Goal: Register for event/course

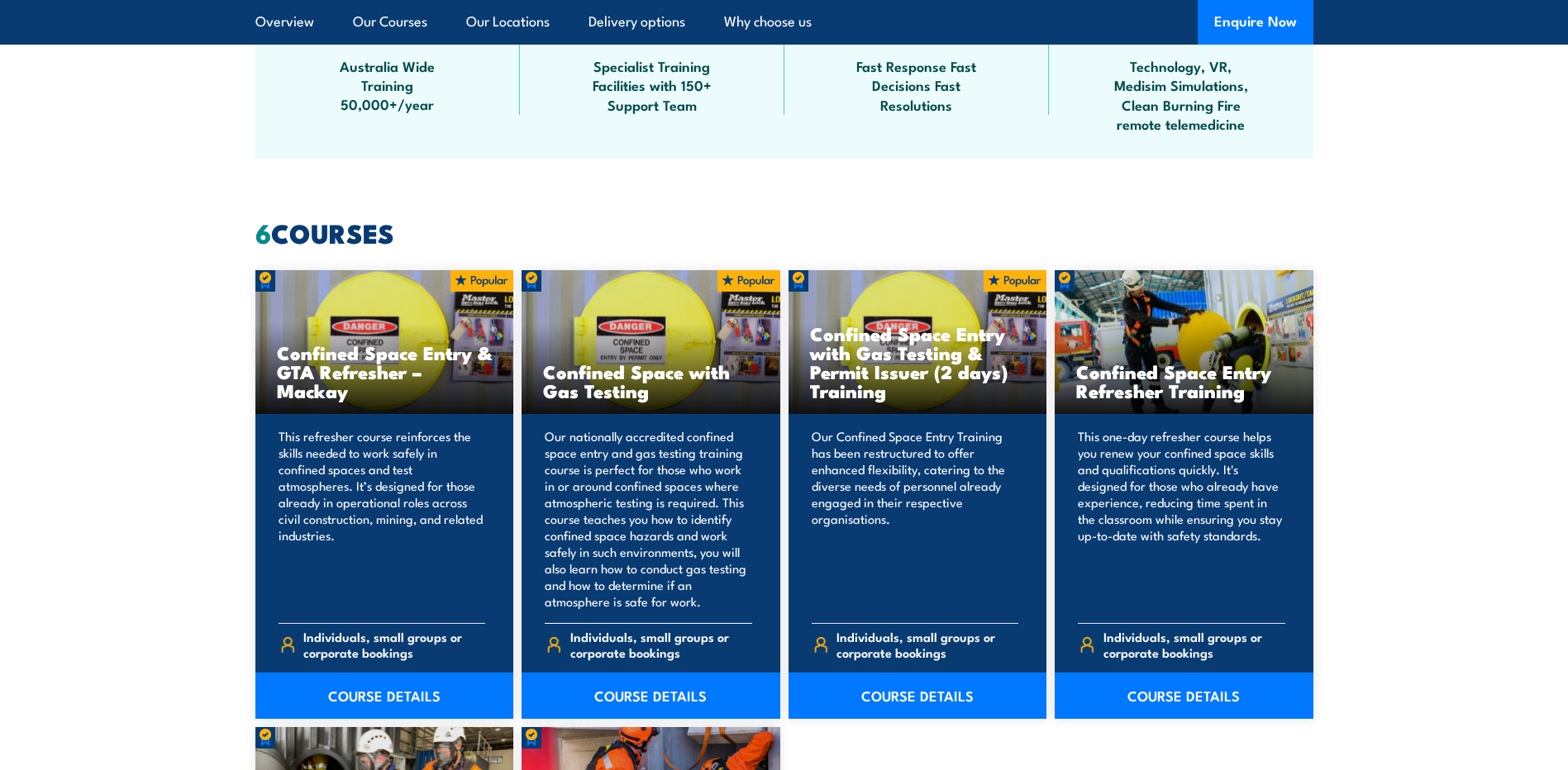
scroll to position [1156, 0]
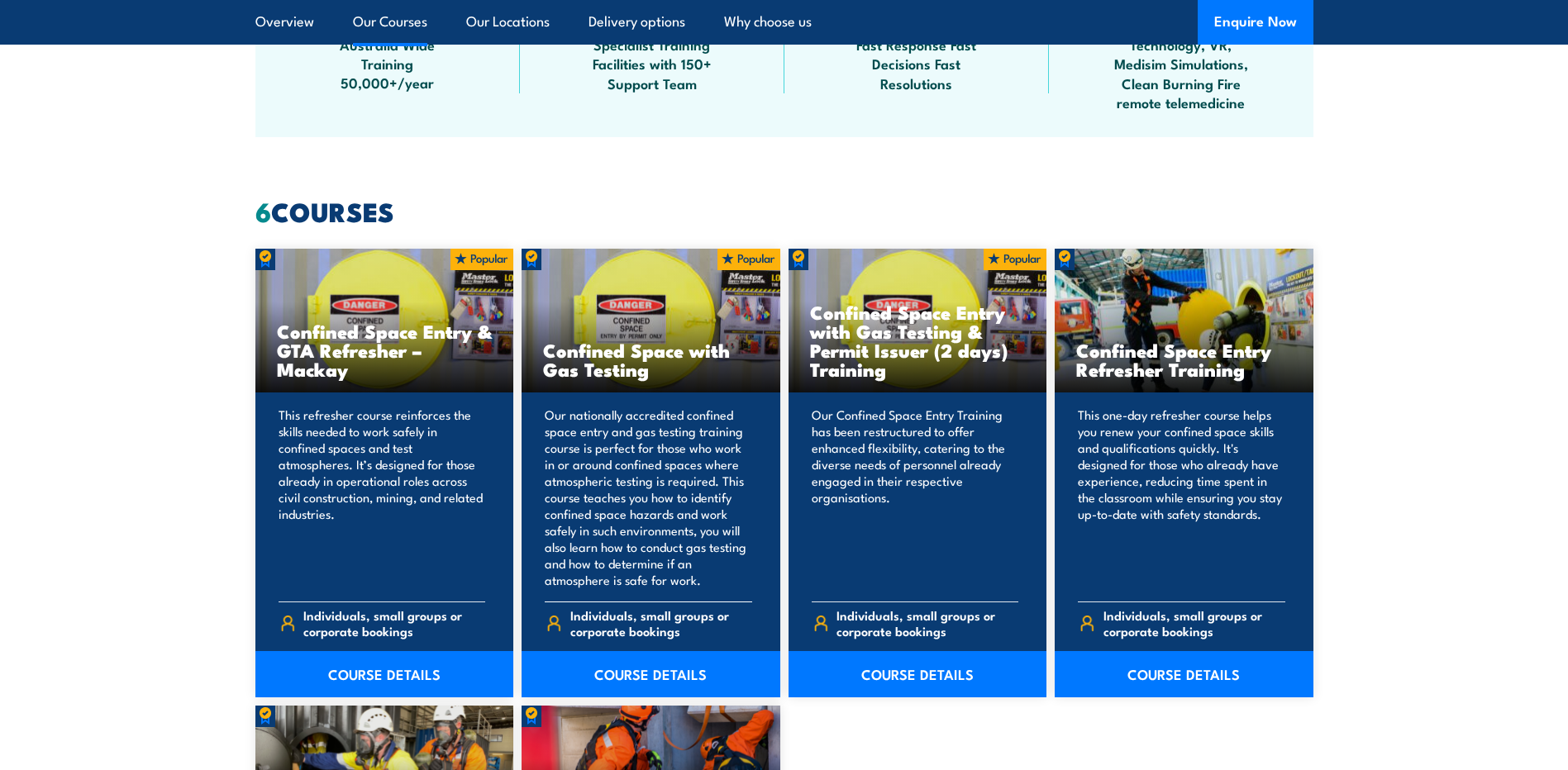
click at [611, 527] on p "Our nationally accredited confined space entry and gas testing training course …" at bounding box center [649, 497] width 208 height 181
click at [626, 664] on link "COURSE DETAILS" at bounding box center [651, 674] width 259 height 47
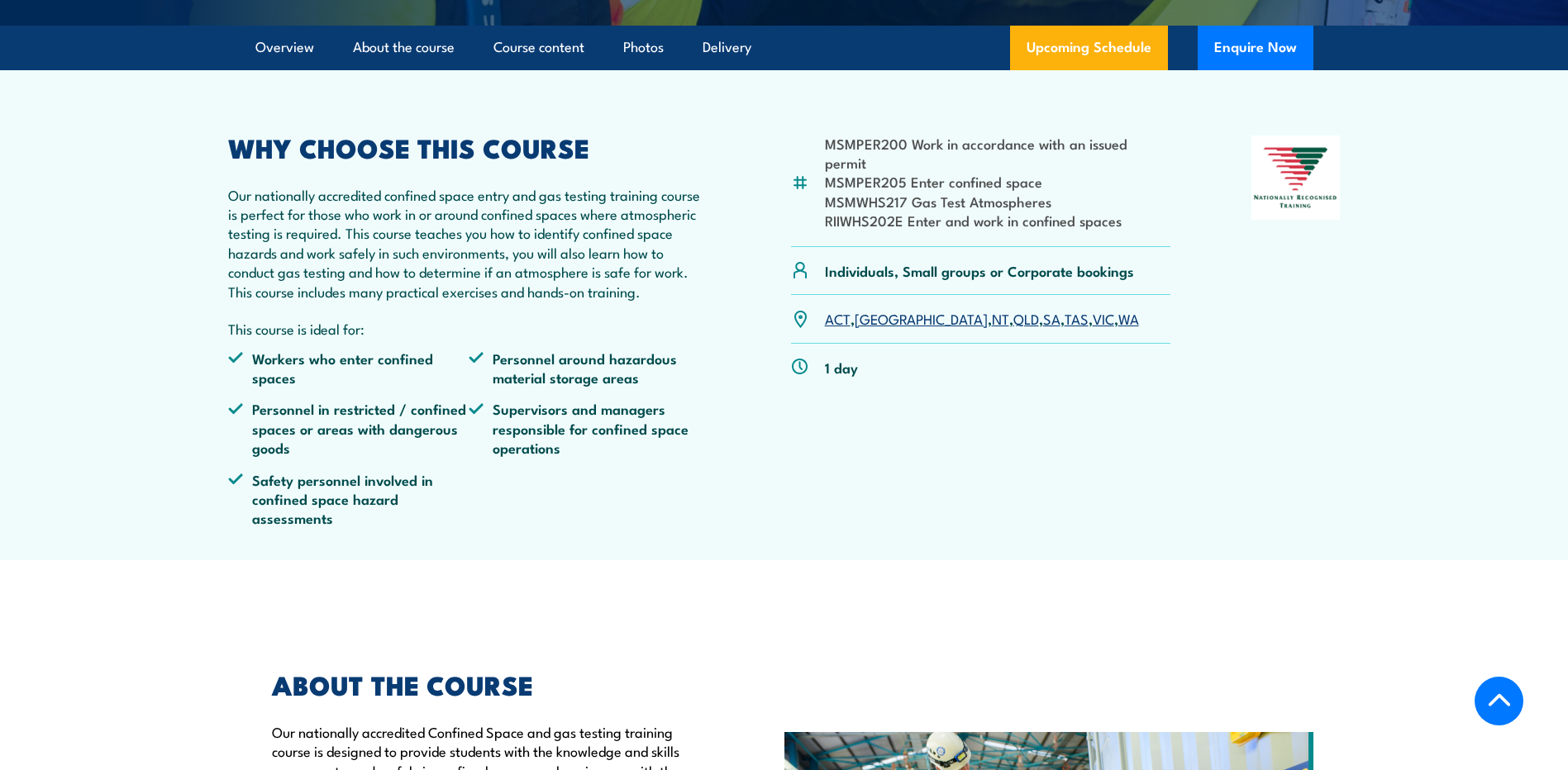
scroll to position [661, 0]
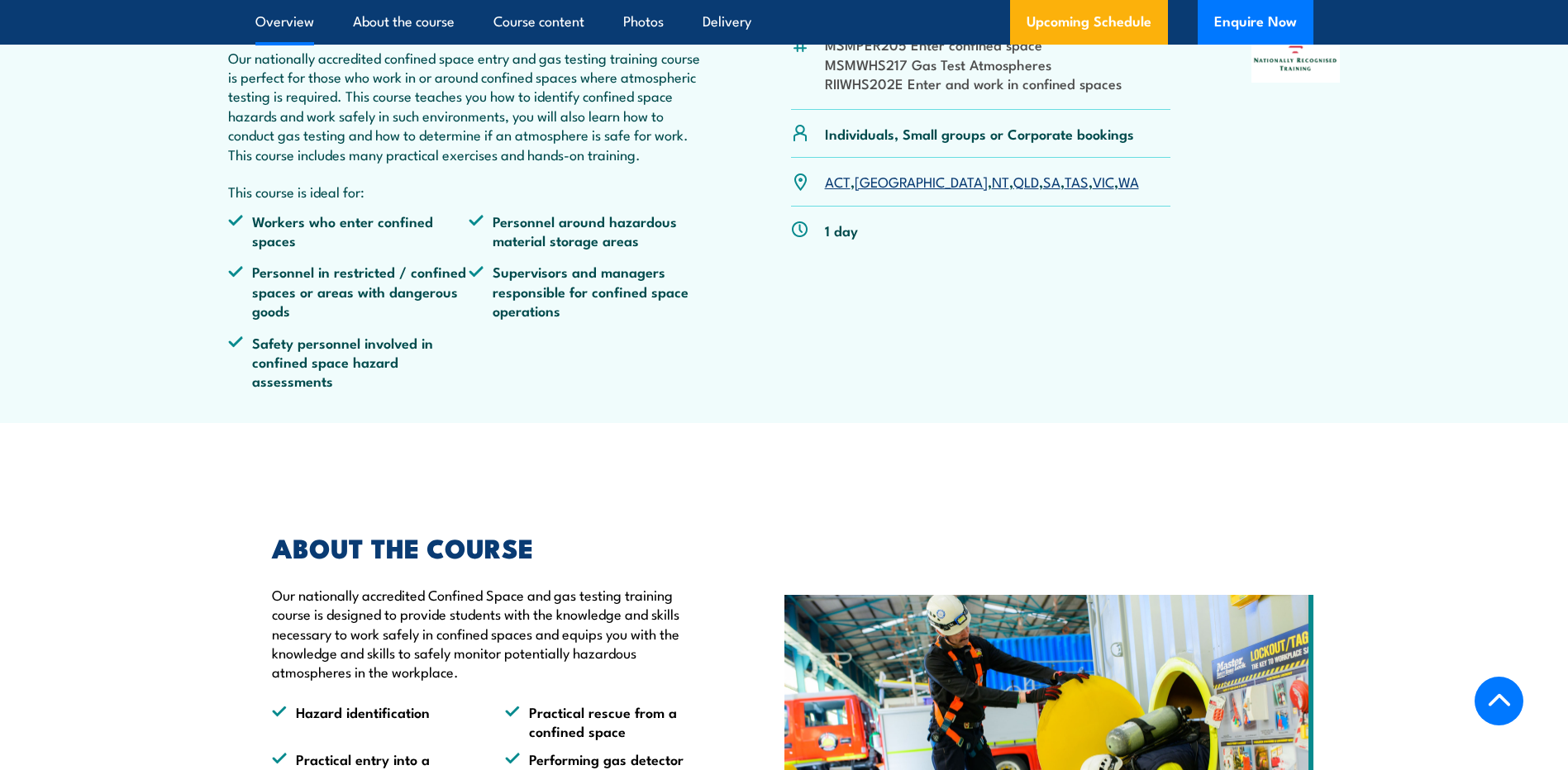
click at [1042, 191] on link "SA" at bounding box center [1051, 180] width 18 height 20
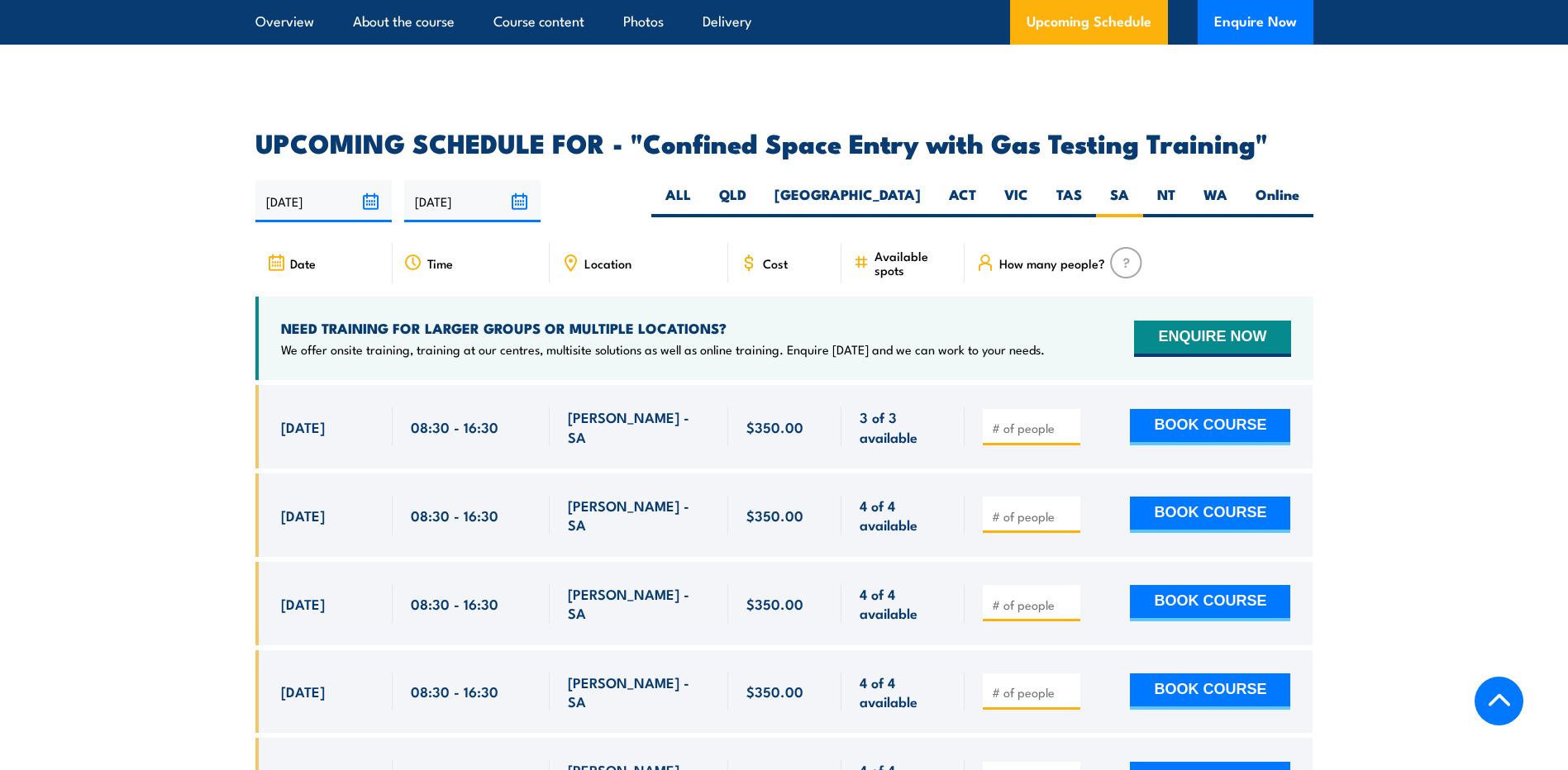
scroll to position [3053, 0]
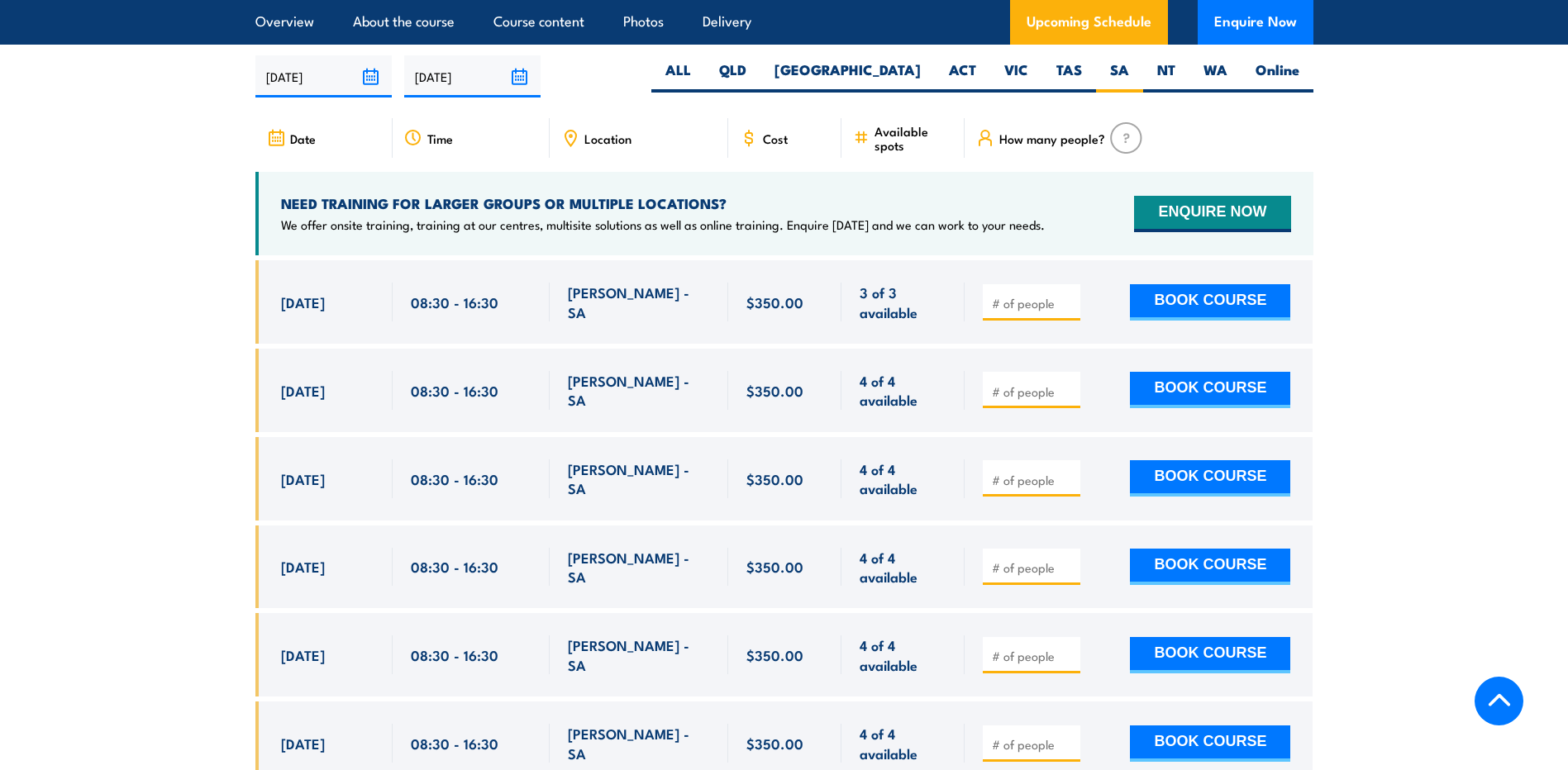
drag, startPoint x: 280, startPoint y: 304, endPoint x: 363, endPoint y: 304, distance: 83.0
click at [325, 304] on span "25 Sep, 2025" at bounding box center [303, 302] width 44 height 19
copy span "25 Sep, 2025"
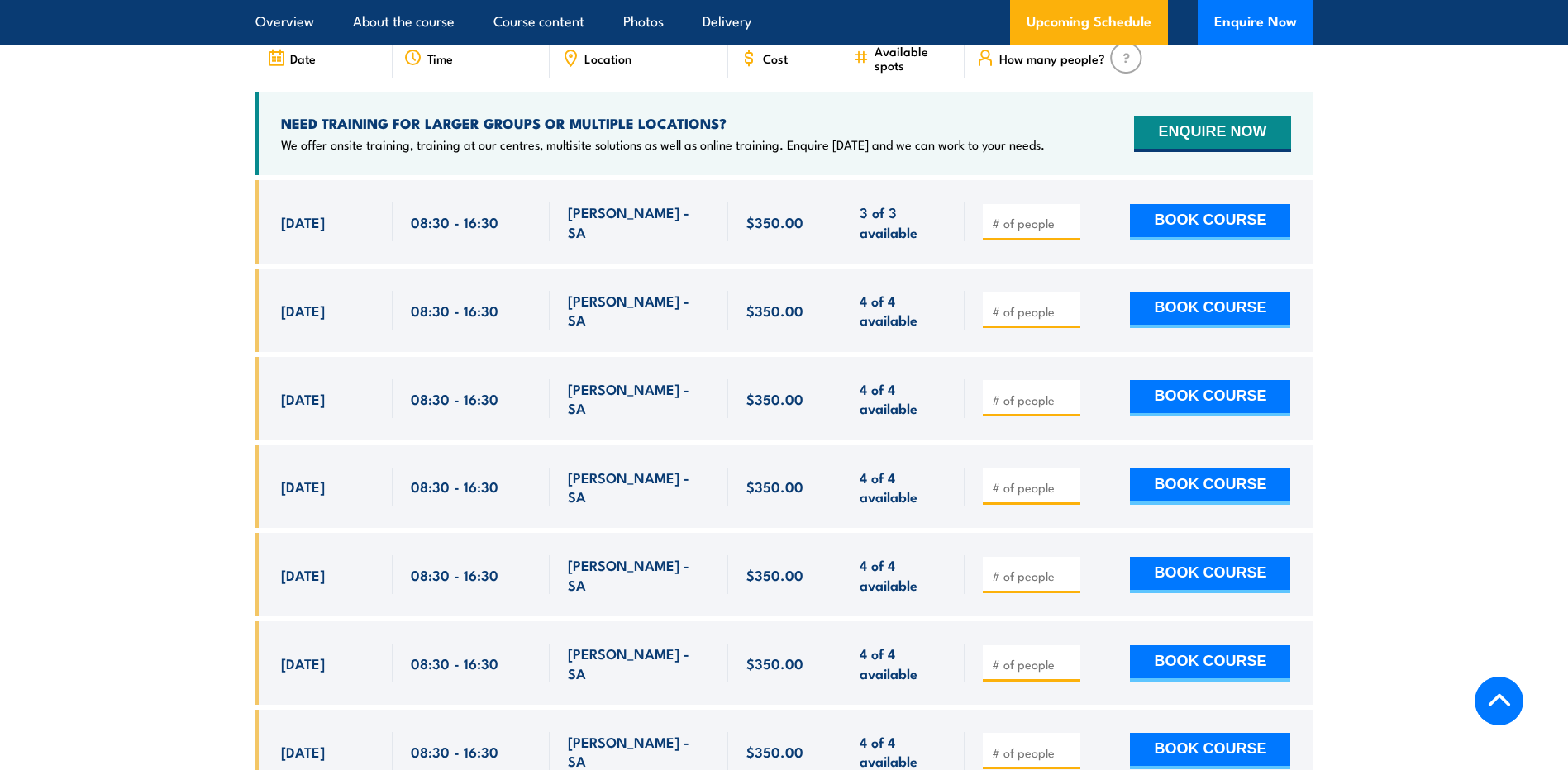
scroll to position [3135, 0]
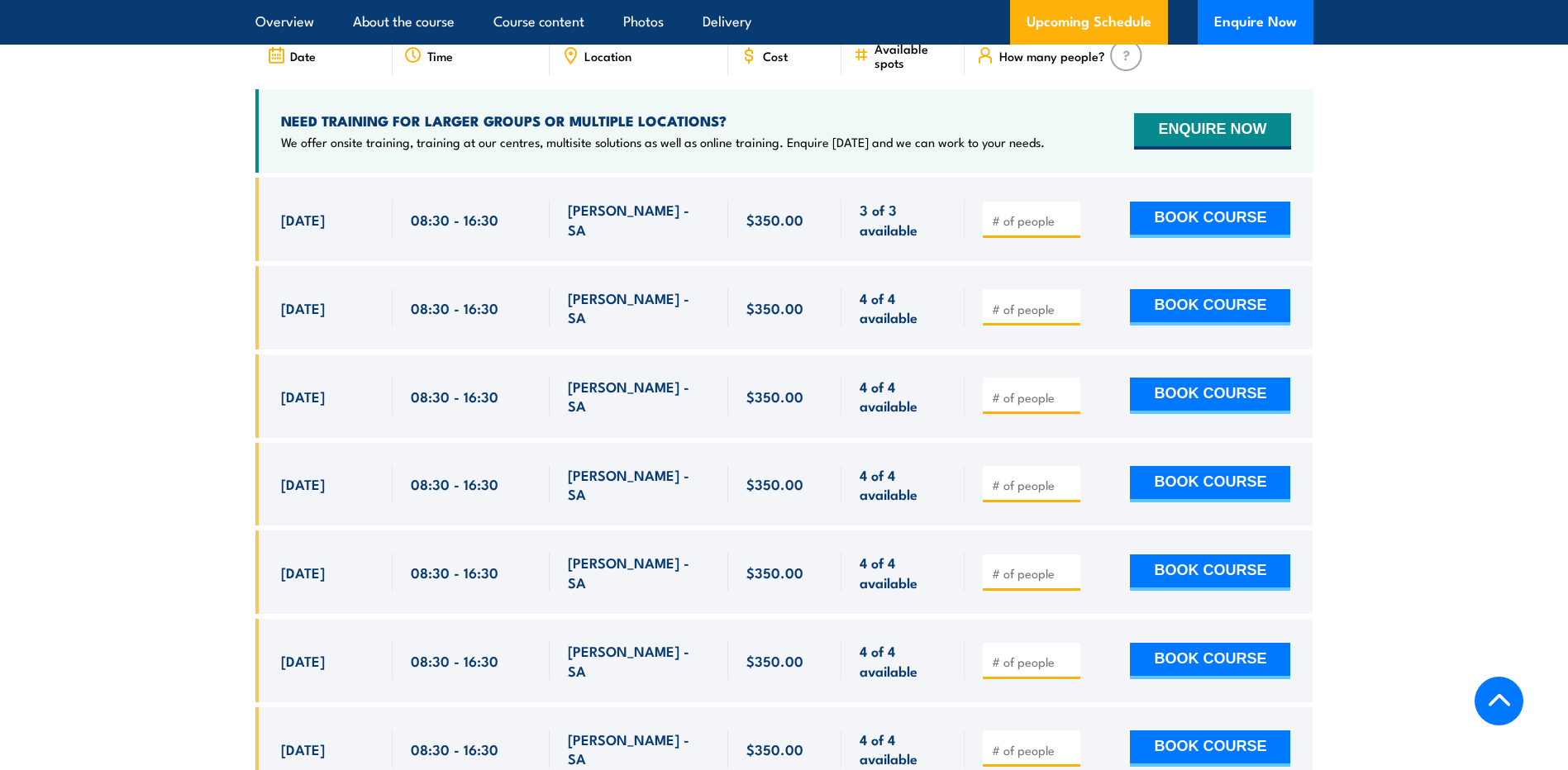
drag, startPoint x: 284, startPoint y: 311, endPoint x: 302, endPoint y: 311, distance: 18.0
click at [302, 311] on span "13 Oct, 2025" at bounding box center [303, 308] width 44 height 19
click at [299, 321] on div "13 Oct, 2025" at bounding box center [328, 308] width 93 height 39
click at [279, 312] on div "13 Oct, 2025, 08:30 - 08:30" at bounding box center [324, 307] width 137 height 84
drag, startPoint x: 279, startPoint y: 307, endPoint x: 320, endPoint y: 315, distance: 41.8
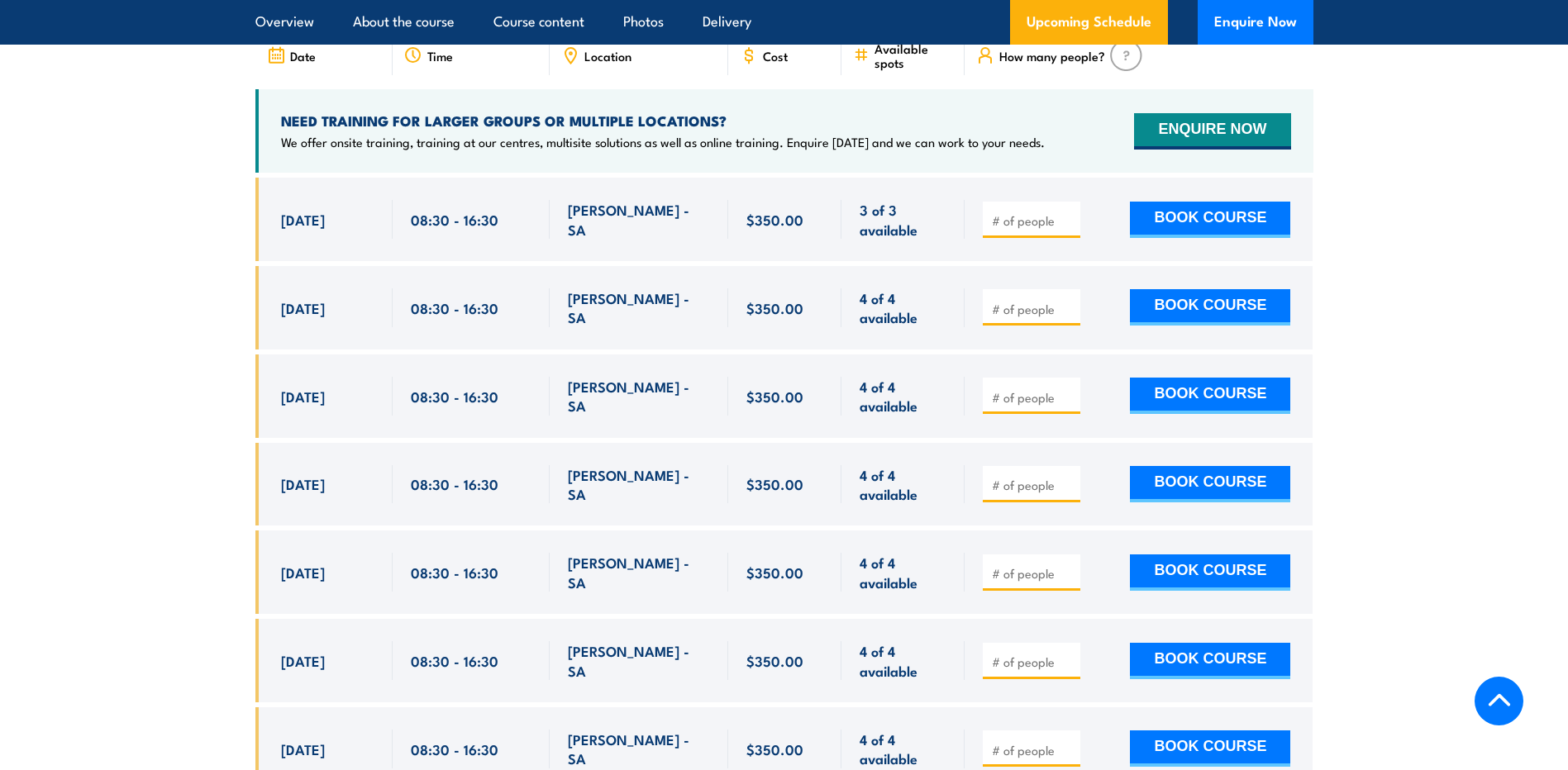
click at [320, 315] on div "13 Oct, 2025, 08:30 - 08:30" at bounding box center [324, 307] width 137 height 84
copy span "13 Oct"
drag, startPoint x: 282, startPoint y: 392, endPoint x: 320, endPoint y: 390, distance: 38.1
click at [320, 390] on span "27 Oct, 2025" at bounding box center [303, 396] width 44 height 19
copy span "27 Oct"
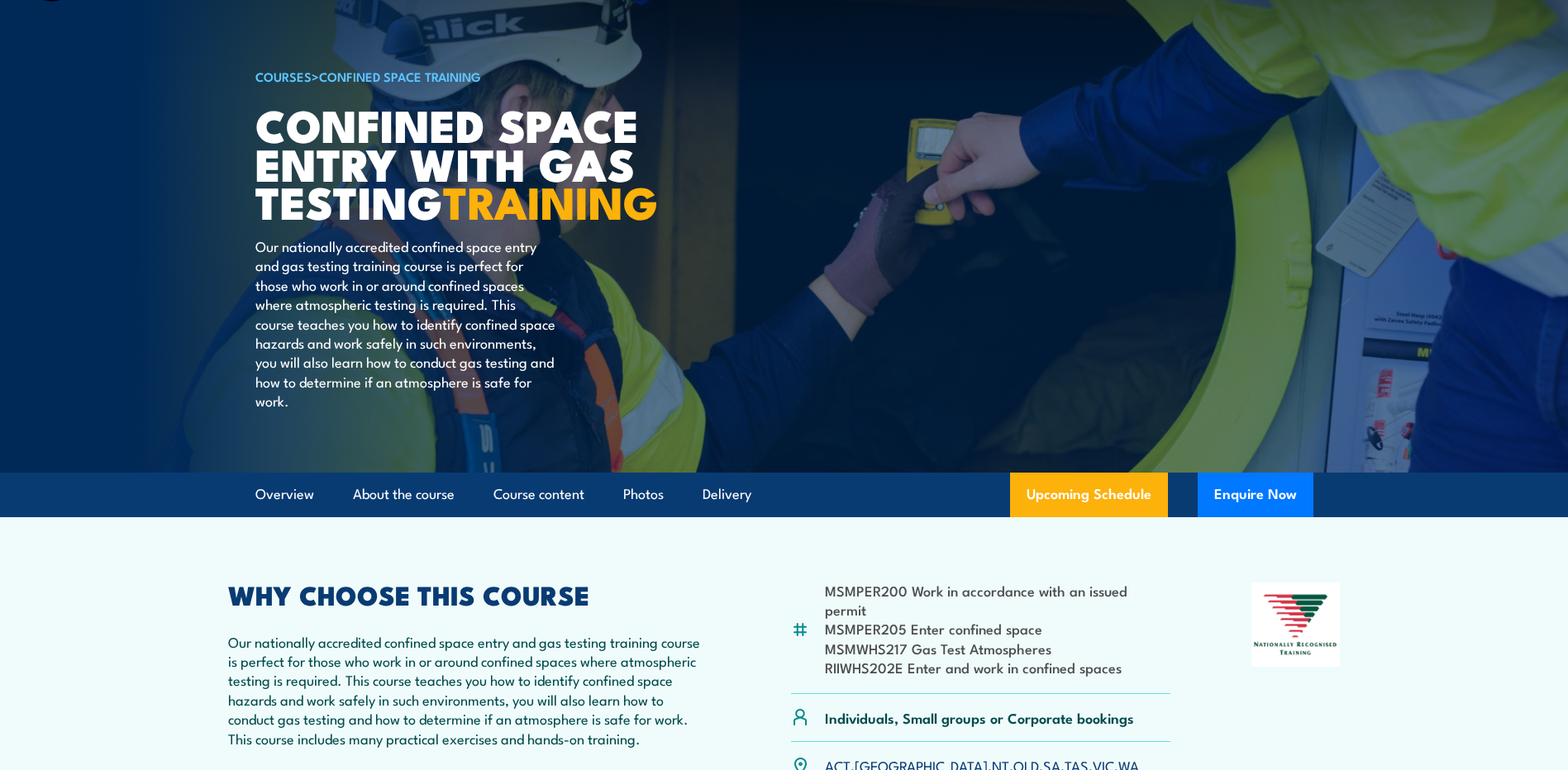
scroll to position [0, 0]
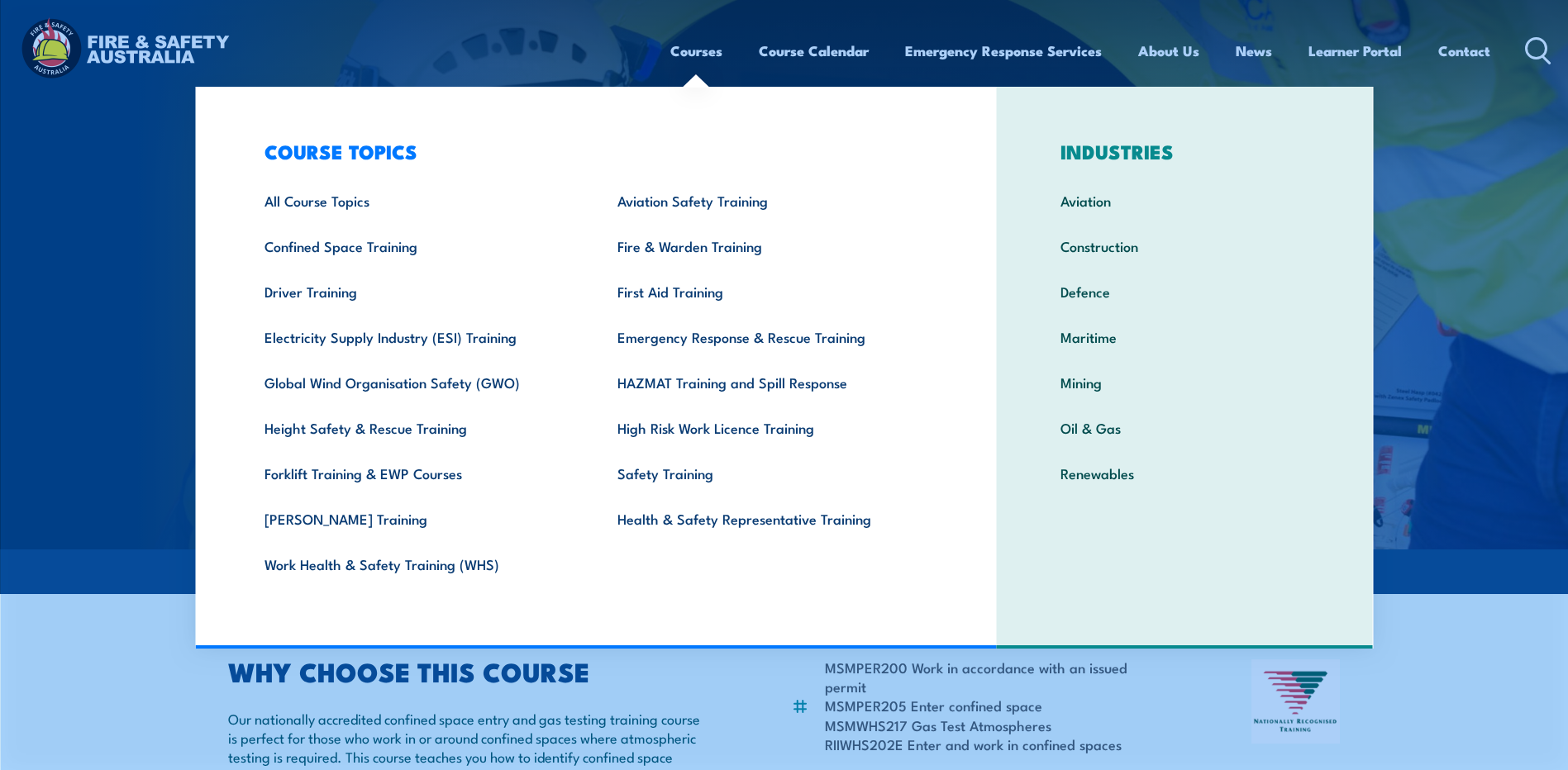
click at [699, 52] on link "Courses" at bounding box center [696, 51] width 52 height 44
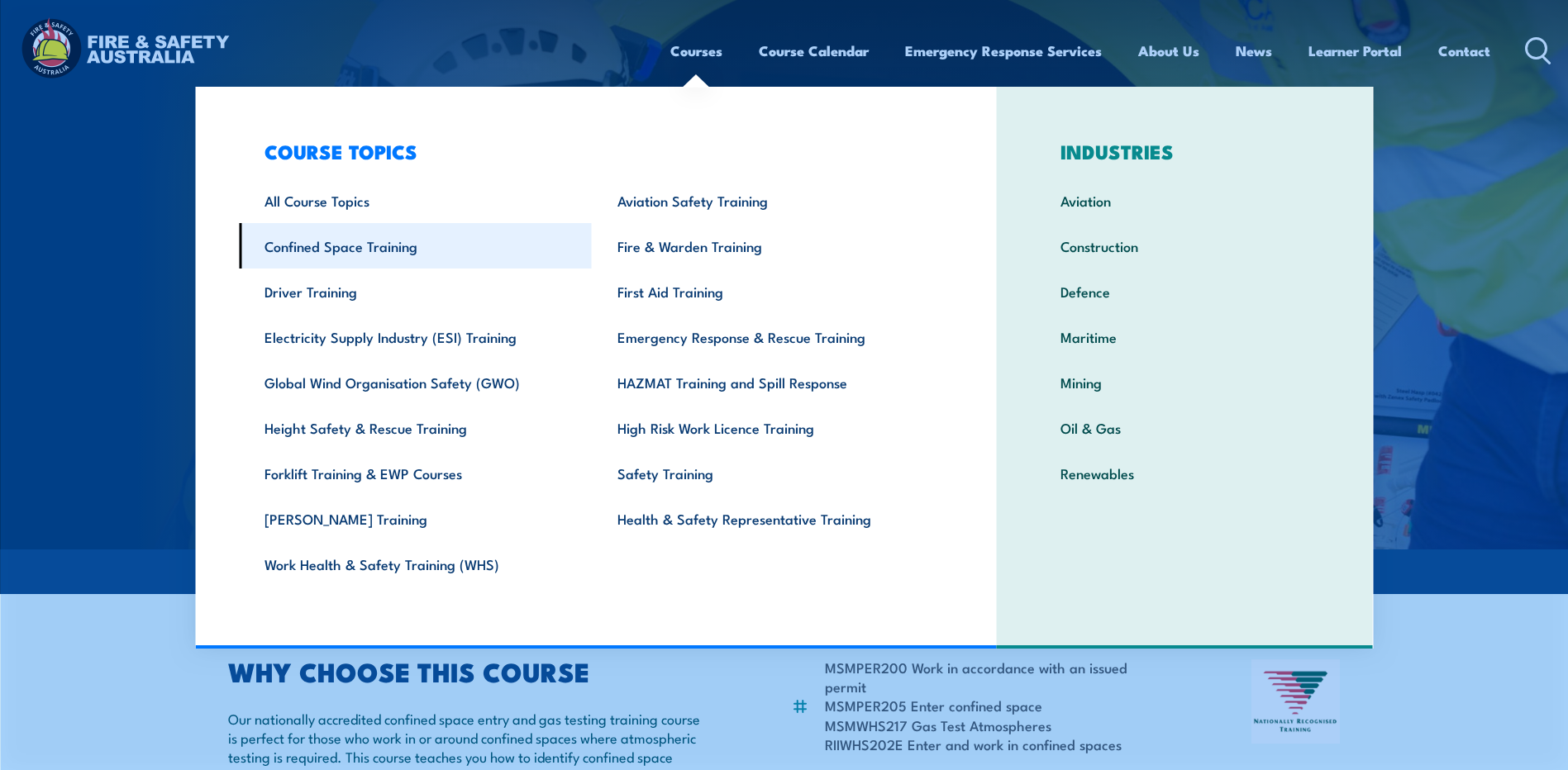
click at [367, 247] on link "Confined Space Training" at bounding box center [415, 246] width 353 height 46
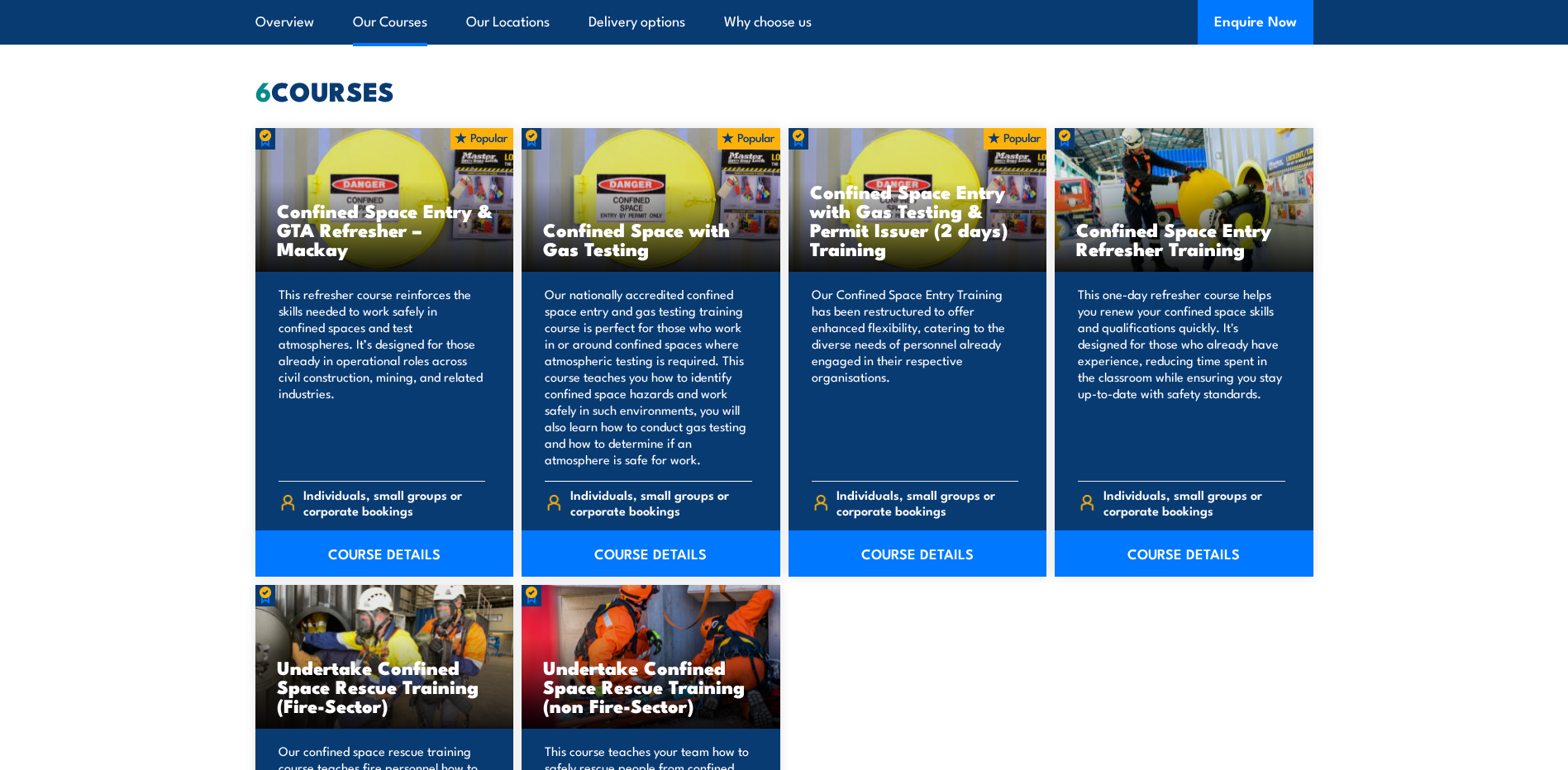
scroll to position [1238, 0]
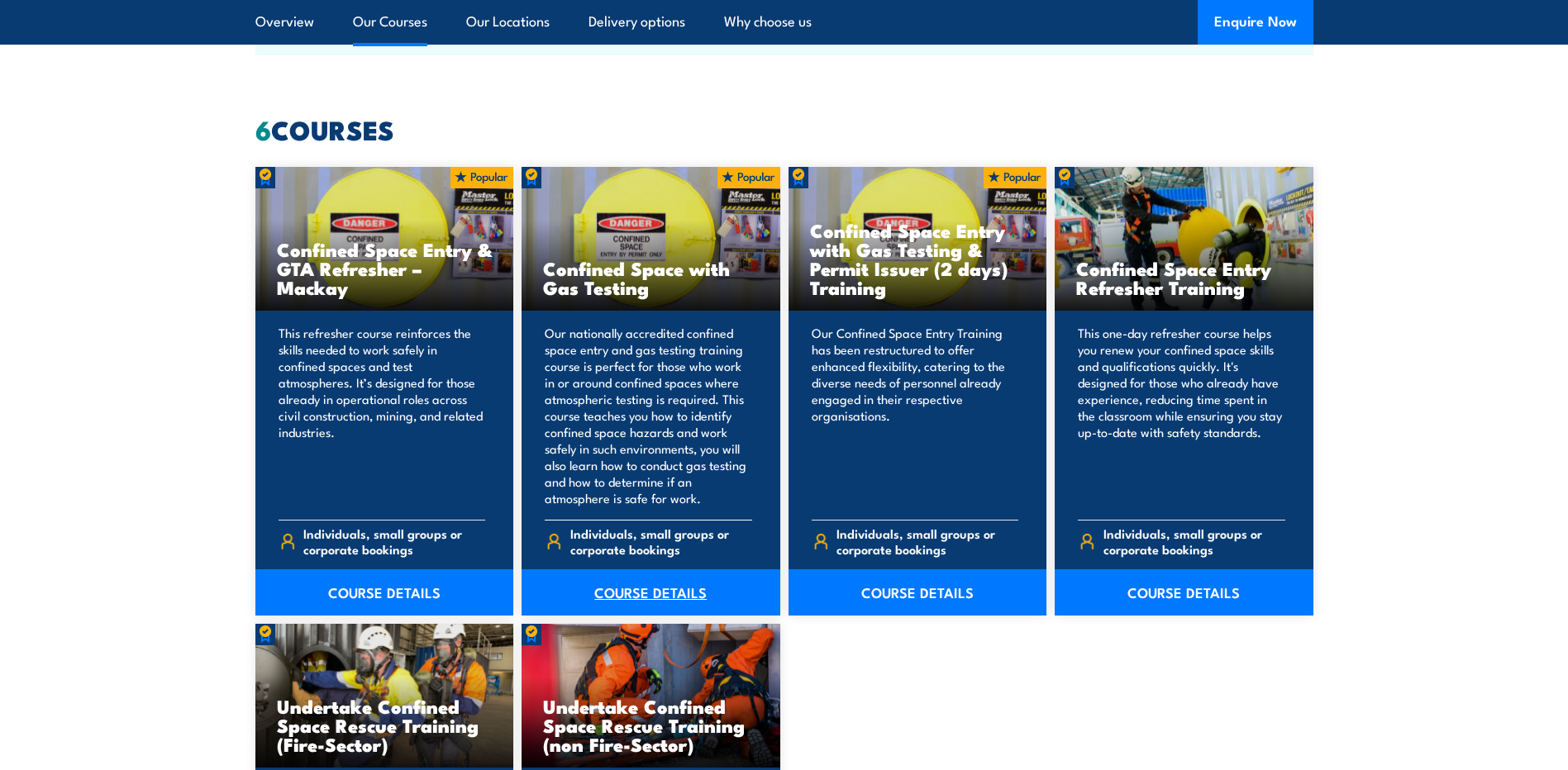
click at [634, 583] on link "COURSE DETAILS" at bounding box center [651, 592] width 259 height 47
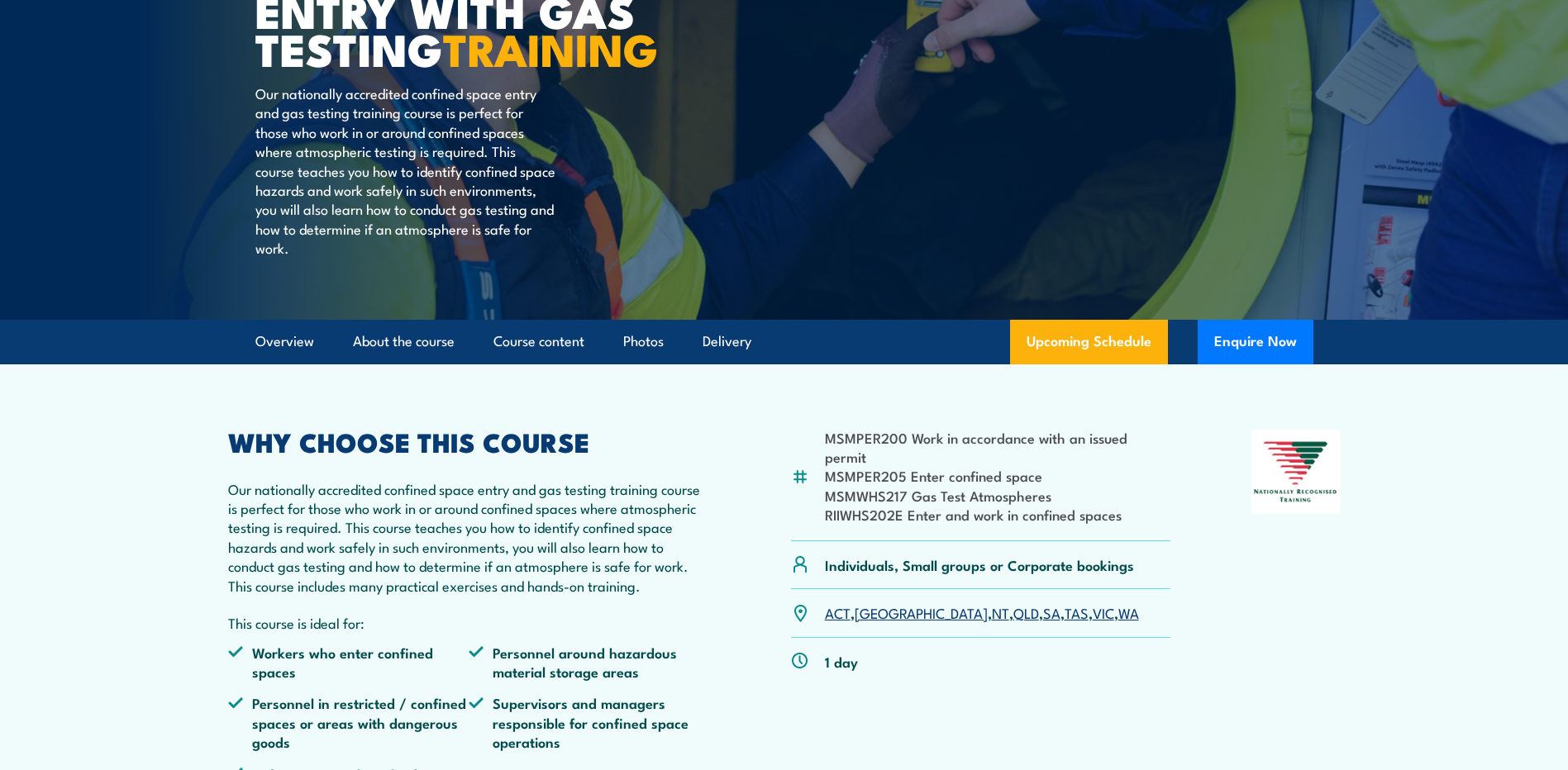
scroll to position [248, 0]
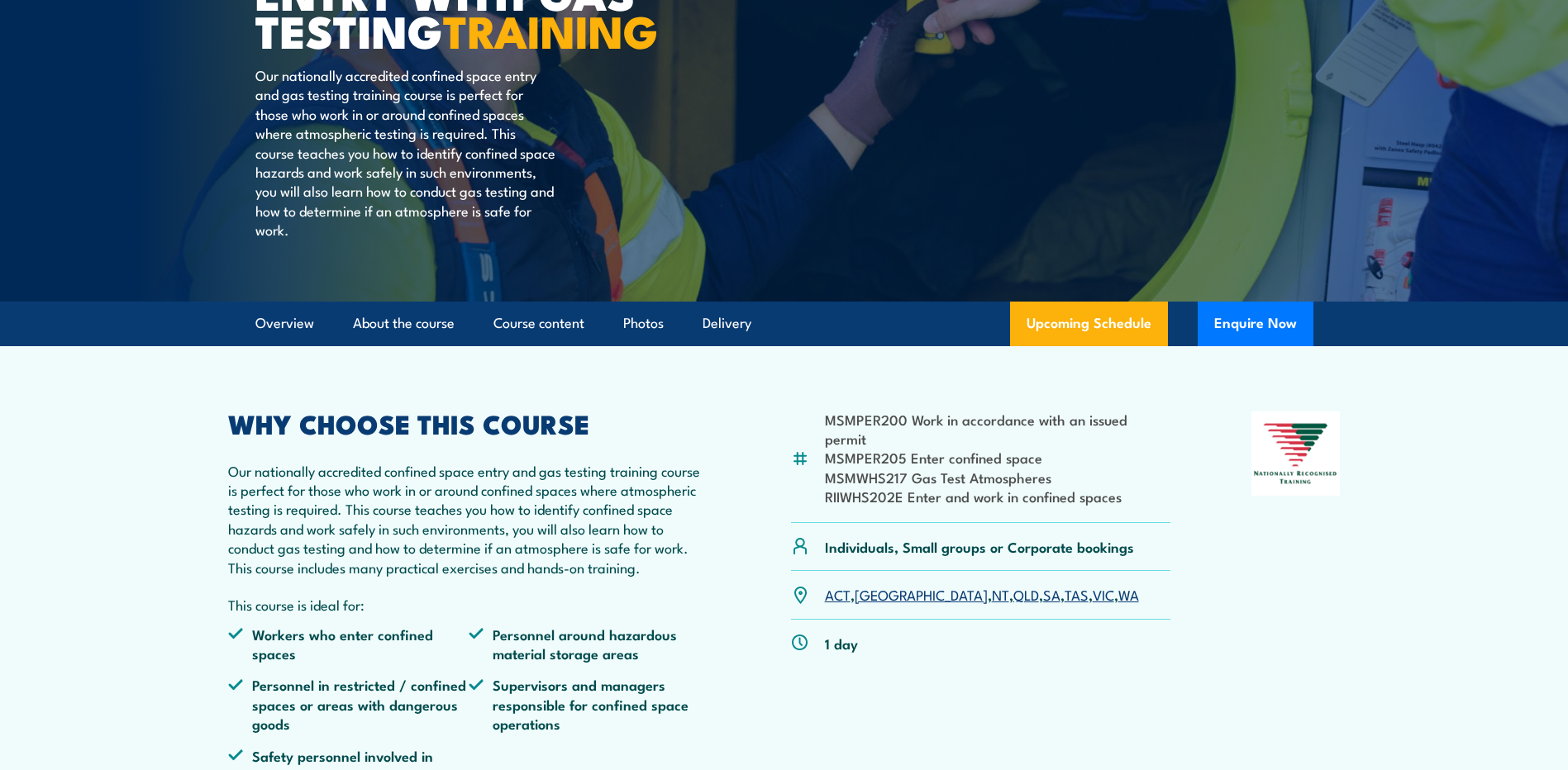
click at [1042, 604] on link "SA" at bounding box center [1051, 594] width 18 height 20
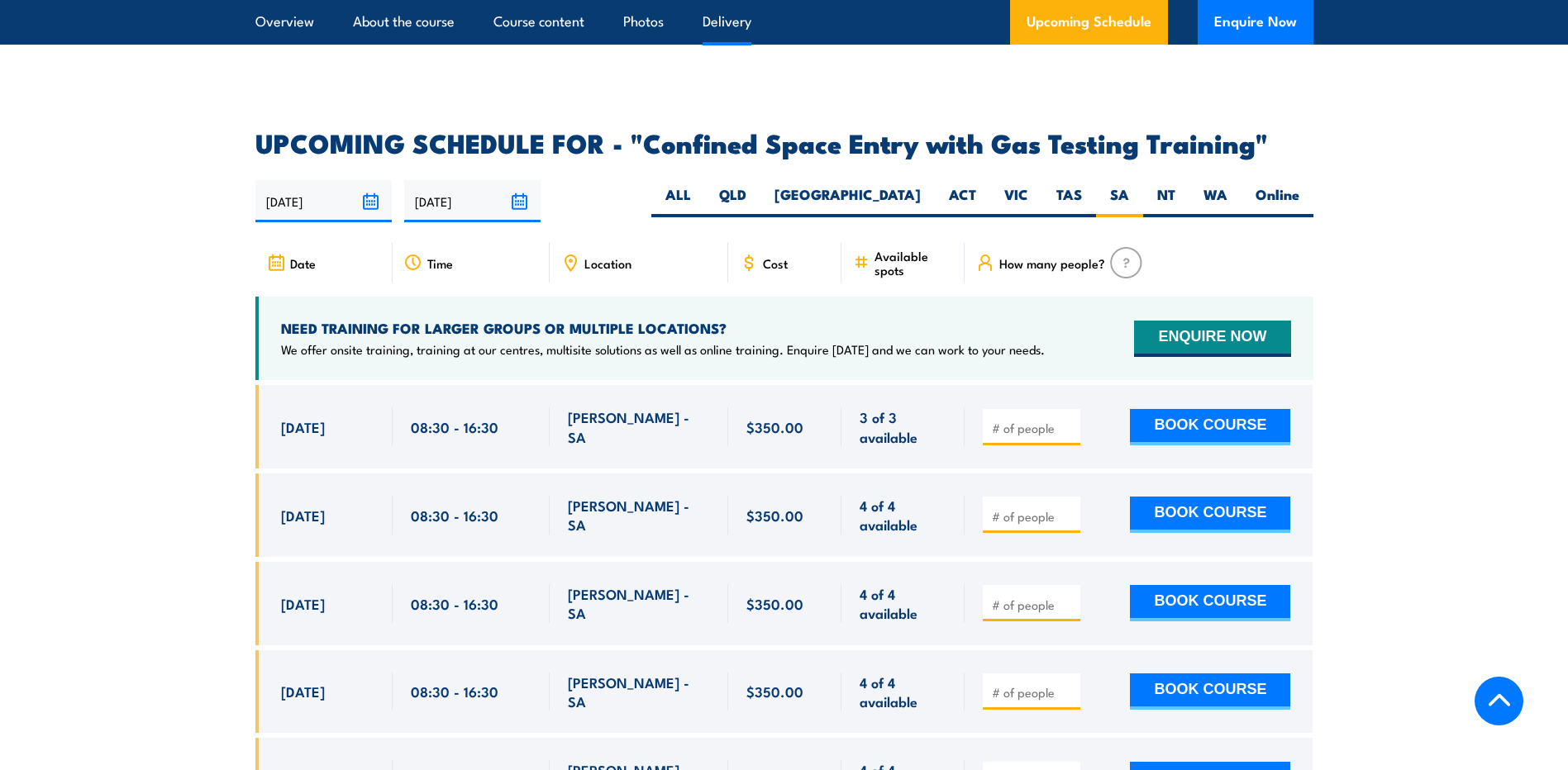
scroll to position [3053, 0]
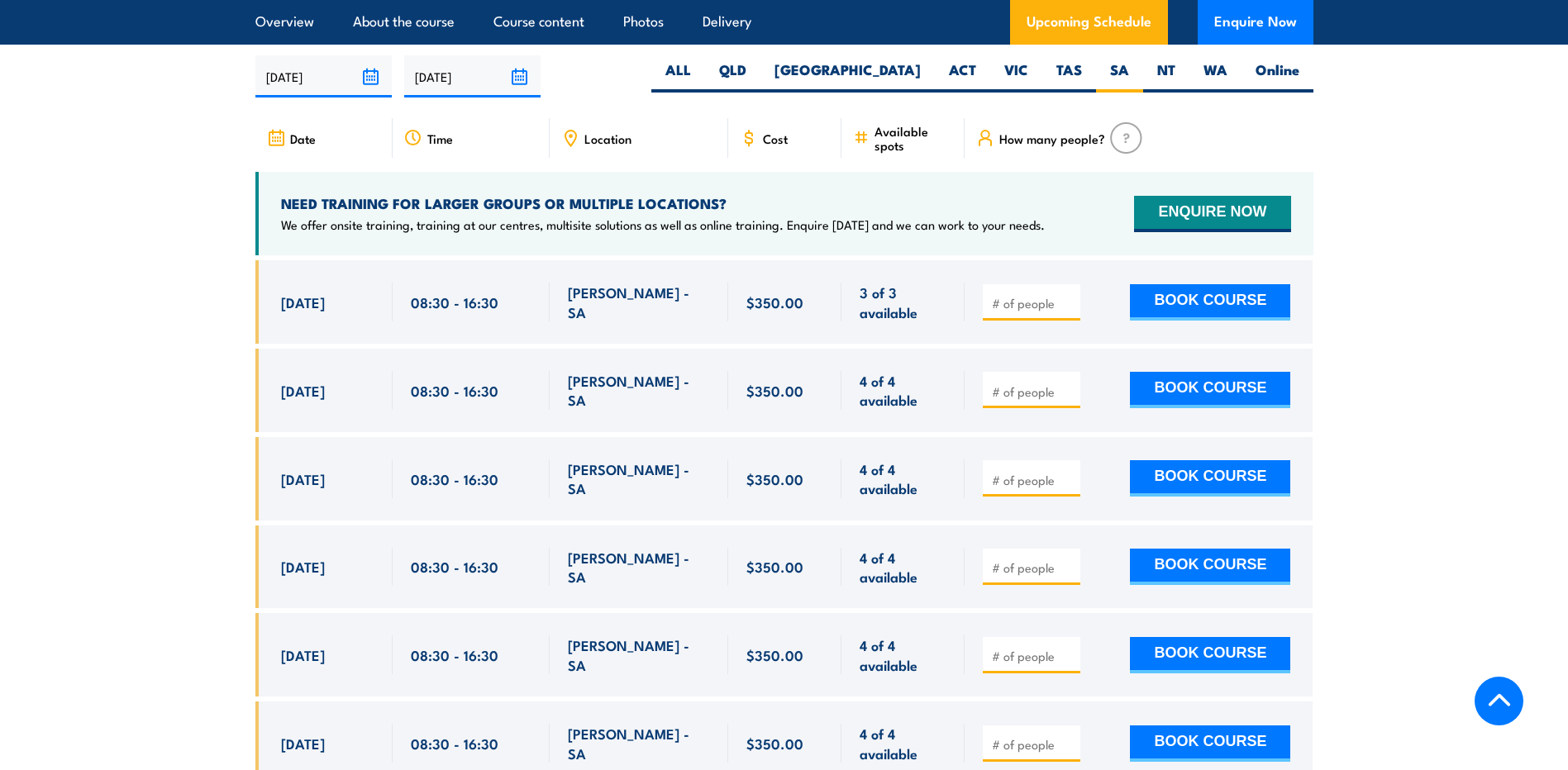
drag, startPoint x: 283, startPoint y: 298, endPoint x: 322, endPoint y: 297, distance: 39.0
click at [322, 297] on span "[DATE]" at bounding box center [303, 302] width 44 height 19
copy span "25 Sep"
drag, startPoint x: 281, startPoint y: 384, endPoint x: 316, endPoint y: 381, distance: 35.1
click at [316, 381] on span "[DATE]" at bounding box center [303, 391] width 44 height 19
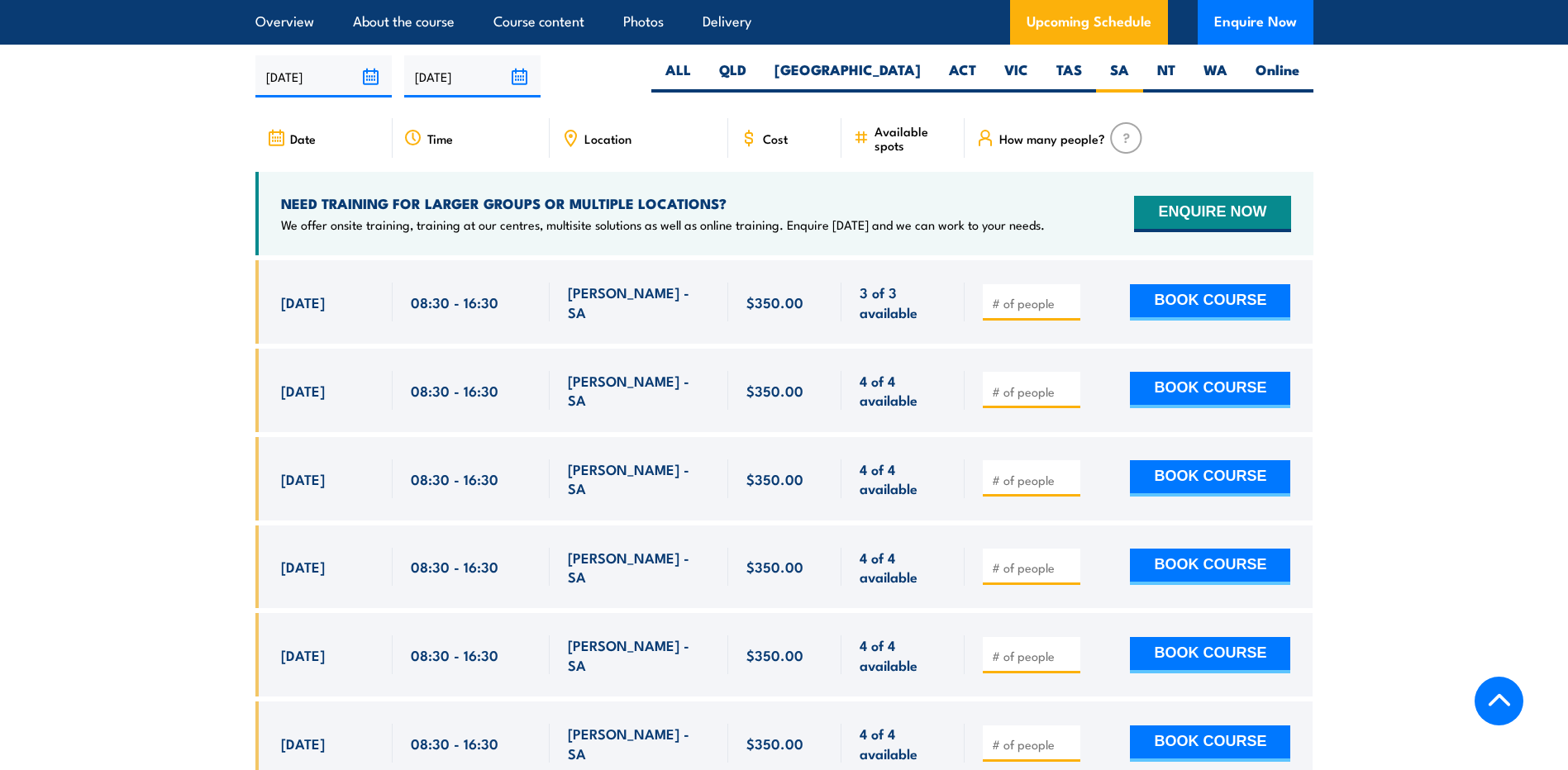
click at [302, 409] on div "[DATE] 08:30 - 08:30" at bounding box center [324, 390] width 137 height 84
drag, startPoint x: 281, startPoint y: 389, endPoint x: 320, endPoint y: 385, distance: 39.2
click at [320, 385] on span "[DATE]" at bounding box center [303, 391] width 44 height 19
copy span "13 Oct"
drag, startPoint x: 282, startPoint y: 477, endPoint x: 322, endPoint y: 476, distance: 40.0
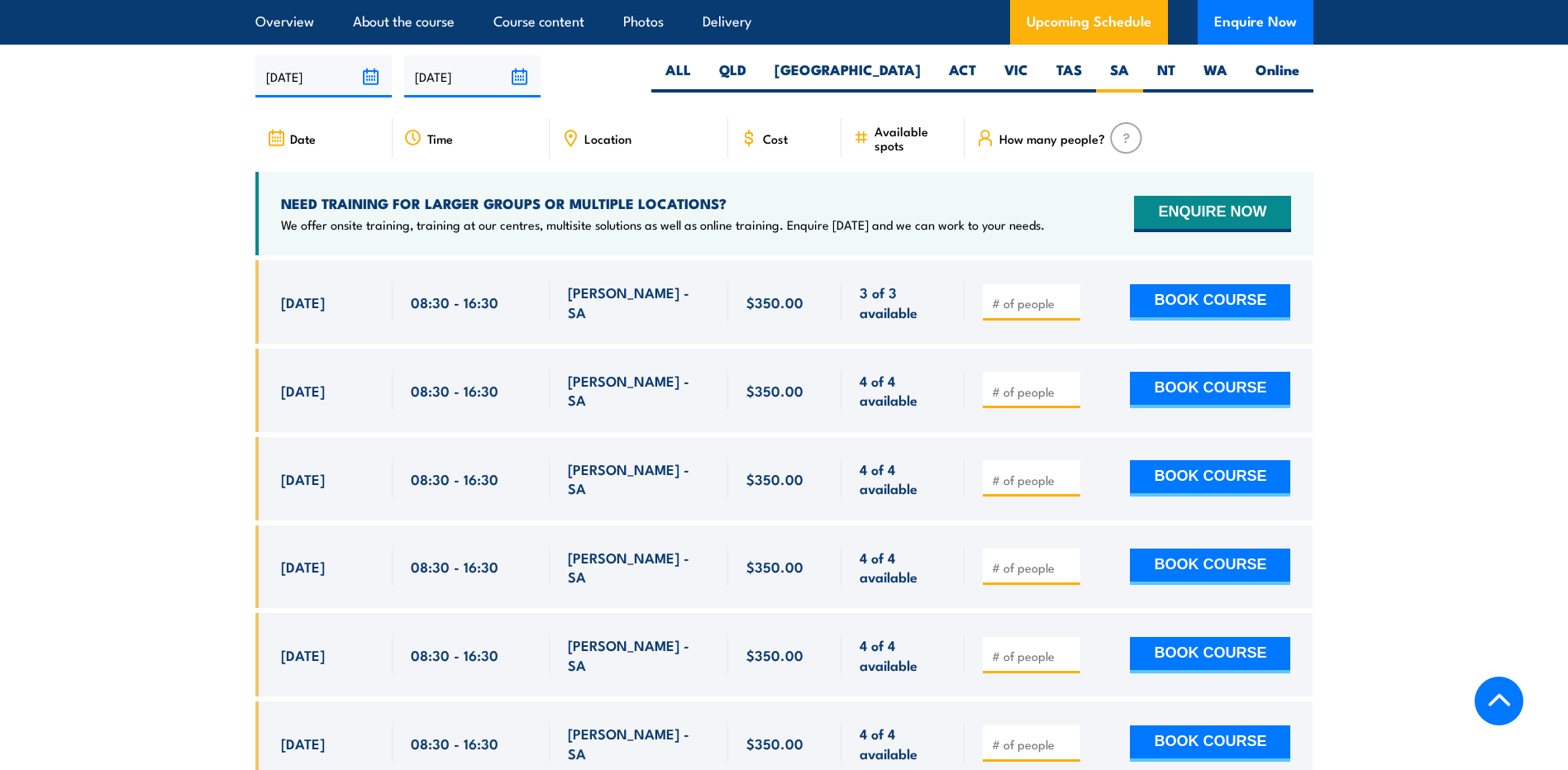
click at [322, 476] on span "[DATE]" at bounding box center [303, 479] width 44 height 19
copy span "27 Oct"
drag, startPoint x: 571, startPoint y: 473, endPoint x: 680, endPoint y: 472, distance: 109.0
click at [680, 472] on div "[PERSON_NAME] - SA" at bounding box center [638, 479] width 142 height 39
copy span "[PERSON_NAME] - SA"
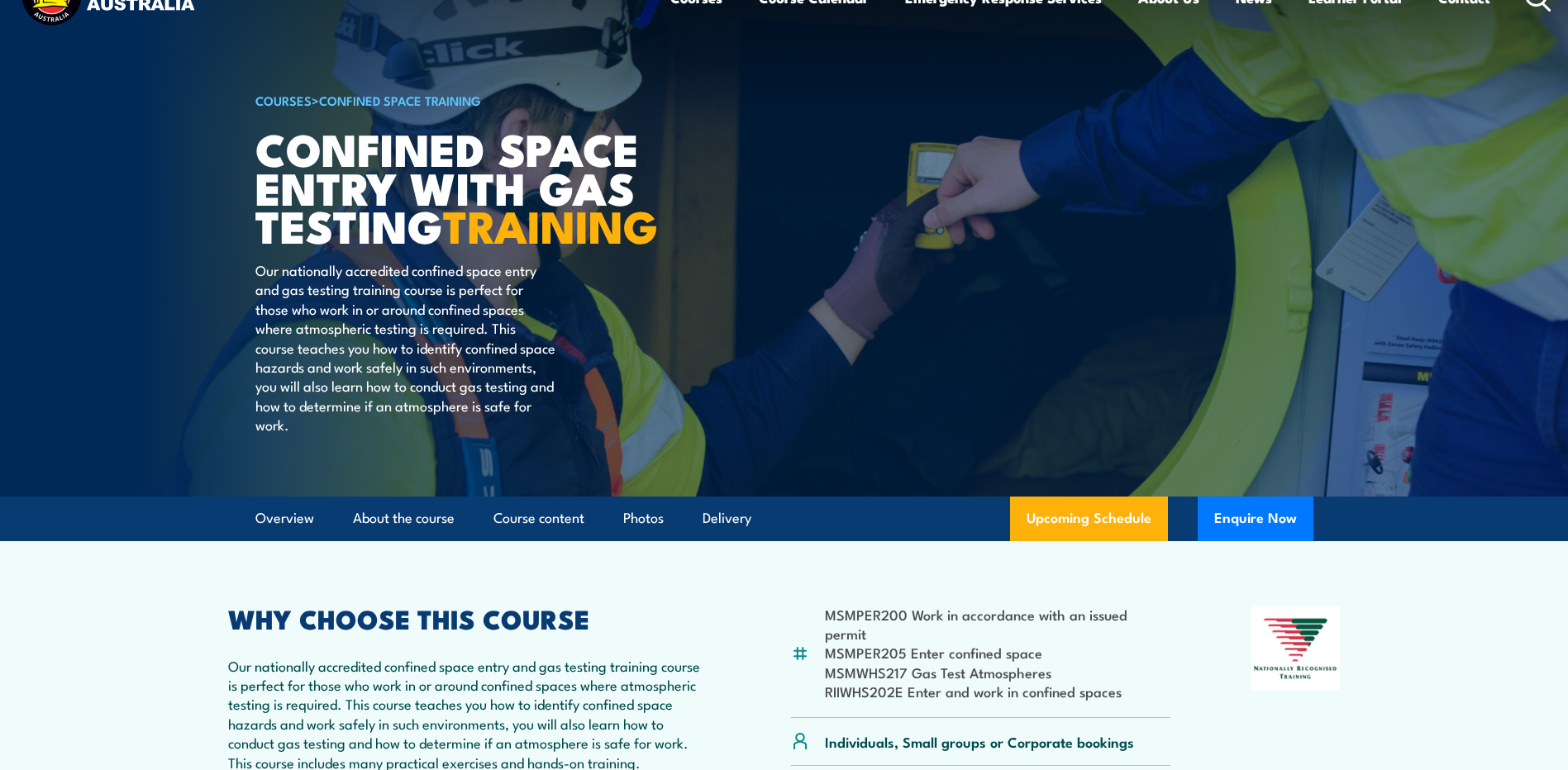
scroll to position [0, 0]
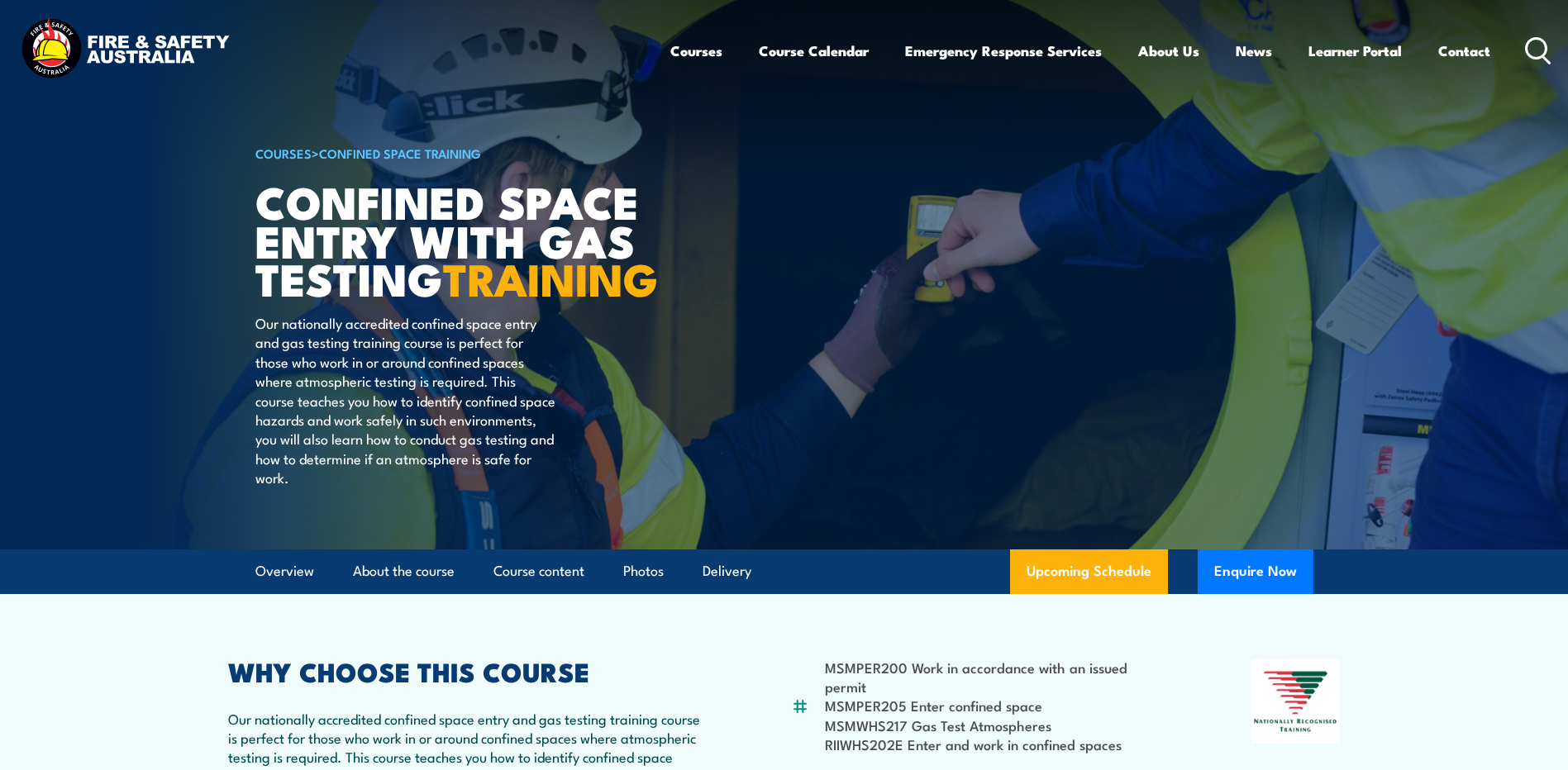
drag, startPoint x: 261, startPoint y: 39, endPoint x: 181, endPoint y: 44, distance: 80.2
click at [181, 44] on div "Courses Course Calendar Emergency Response Services Services Overview Emergency…" at bounding box center [784, 50] width 1535 height 71
drag, startPoint x: 266, startPoint y: 45, endPoint x: 155, endPoint y: 48, distance: 111.0
click at [155, 48] on div "Courses Course Calendar Emergency Response Services Services Overview Emergency…" at bounding box center [784, 50] width 1535 height 71
